Goal: Task Accomplishment & Management: Manage account settings

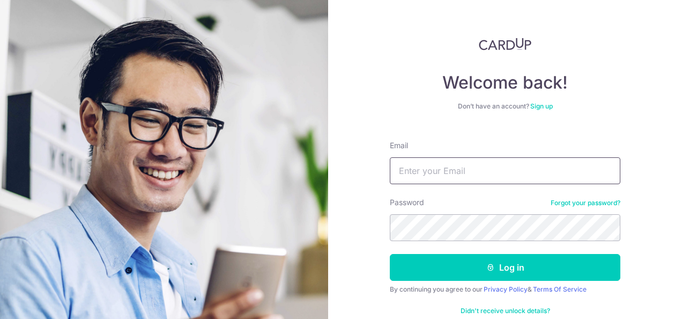
drag, startPoint x: 0, startPoint y: 0, endPoint x: 417, endPoint y: 171, distance: 450.7
click at [417, 171] on input "Email" at bounding box center [505, 170] width 231 height 27
type input "[EMAIL_ADDRESS][DOMAIN_NAME]"
click at [390, 254] on button "Log in" at bounding box center [505, 267] width 231 height 27
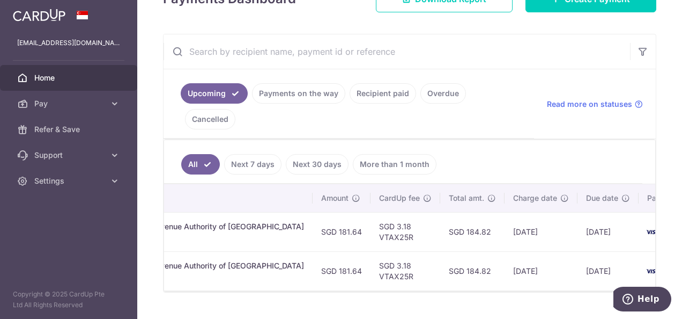
scroll to position [12, 0]
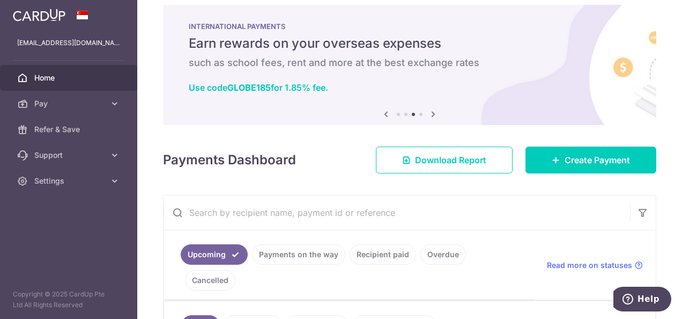
click at [431, 116] on icon at bounding box center [433, 113] width 13 height 13
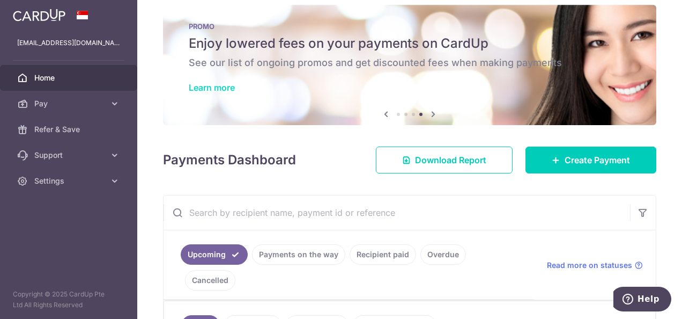
click at [211, 84] on link "Learn more" at bounding box center [212, 87] width 46 height 11
